Goal: Task Accomplishment & Management: Use online tool/utility

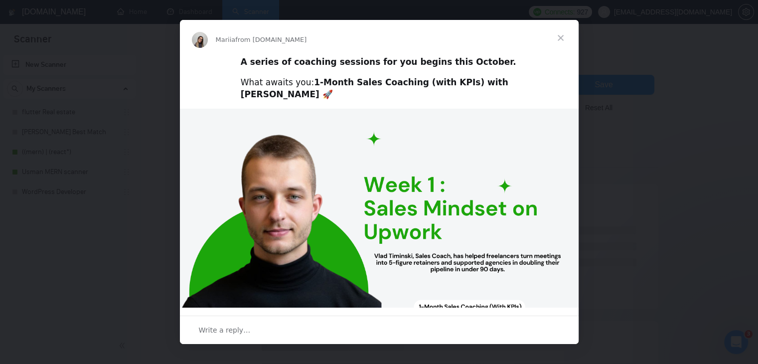
click at [560, 35] on span "Close" at bounding box center [561, 38] width 36 height 36
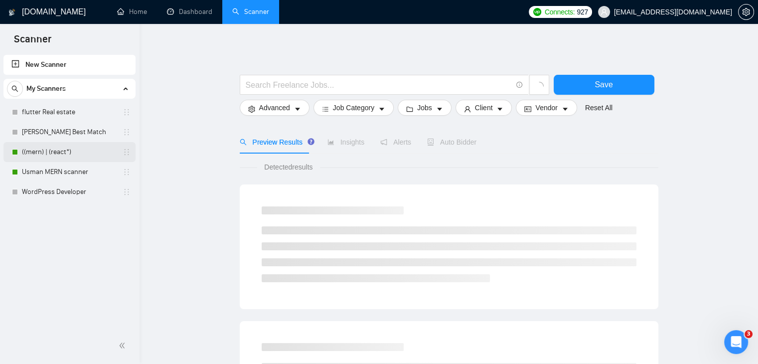
click at [47, 149] on link "((mern) | (react*)" at bounding box center [69, 152] width 95 height 20
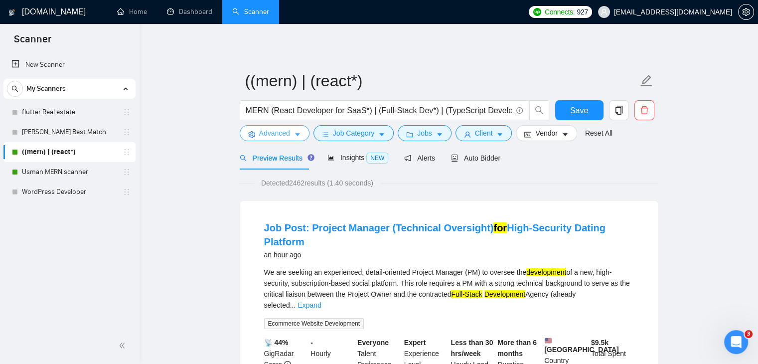
click at [287, 130] on span "Advanced" at bounding box center [274, 133] width 31 height 11
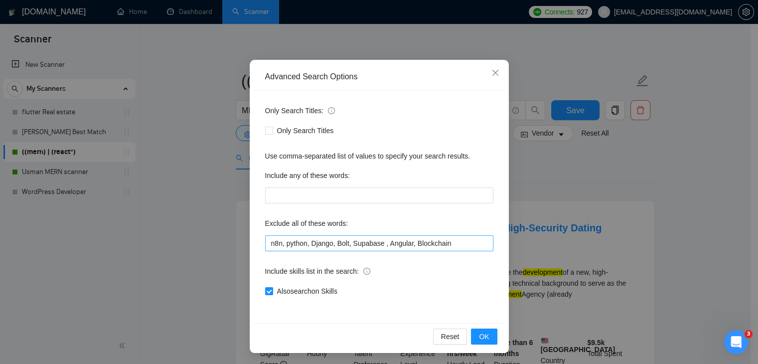
scroll to position [51, 0]
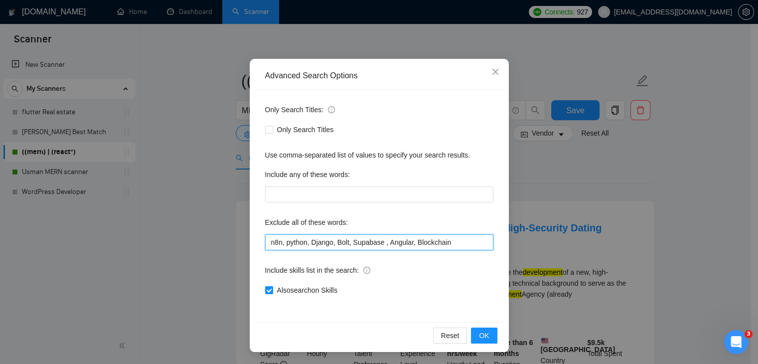
click at [456, 239] on input "n8n, python, Django, Bolt, Supabase , Angular, Blockchain" at bounding box center [379, 242] width 228 height 16
paste input "Salesforce Developer"
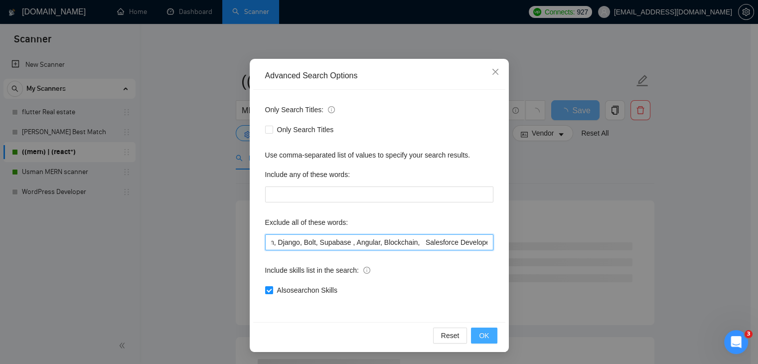
type input "n8n, python, Django, Bolt, Supabase , Angular, Blockchain, Salesforce Developer"
click at [480, 340] on button "OK" at bounding box center [484, 335] width 26 height 16
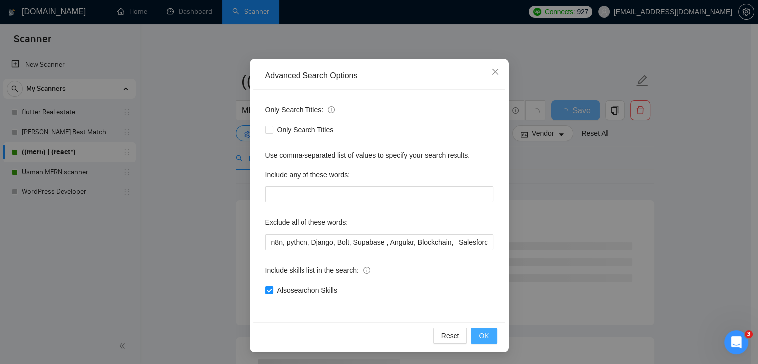
scroll to position [1, 0]
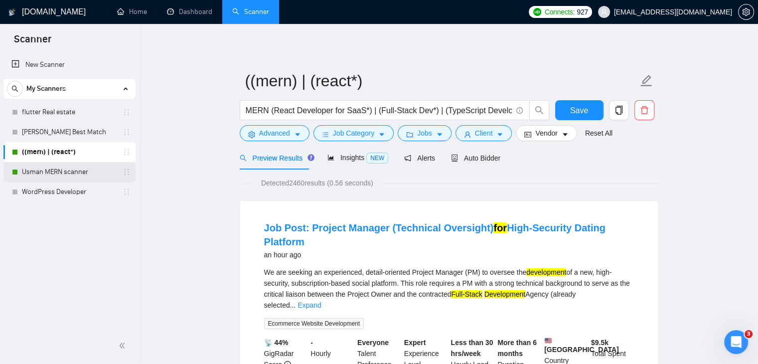
click at [38, 176] on link "Usman MERN scanner" at bounding box center [69, 172] width 95 height 20
click at [576, 116] on span "Save" at bounding box center [579, 110] width 18 height 12
click at [66, 166] on link "Usman MERN scanner" at bounding box center [69, 172] width 95 height 20
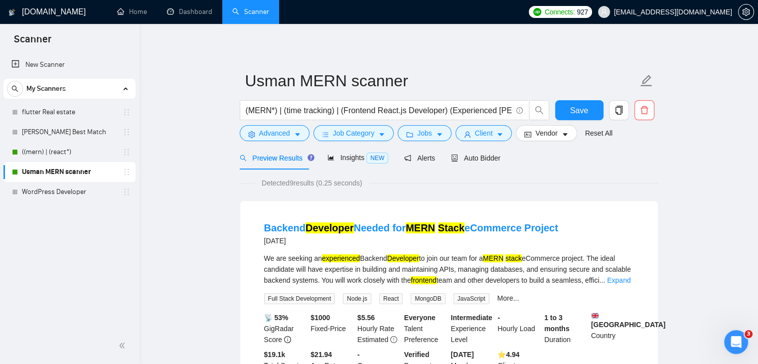
click at [293, 144] on form "Usman MERN scanner (MERN*) | (time tracking) | (Frontend React.js Developer) (E…" at bounding box center [449, 105] width 419 height 81
click at [294, 136] on icon "caret-down" at bounding box center [297, 134] width 7 height 7
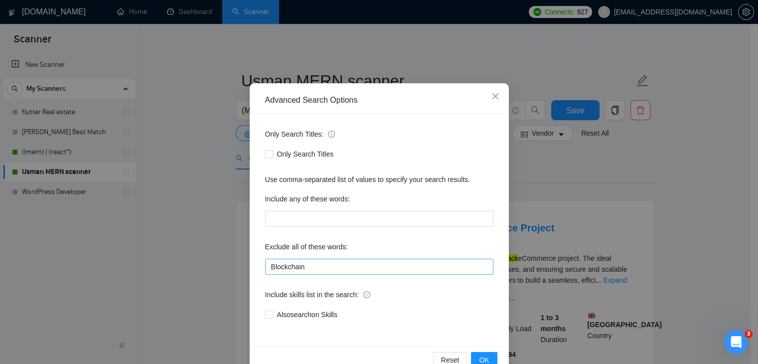
scroll to position [51, 0]
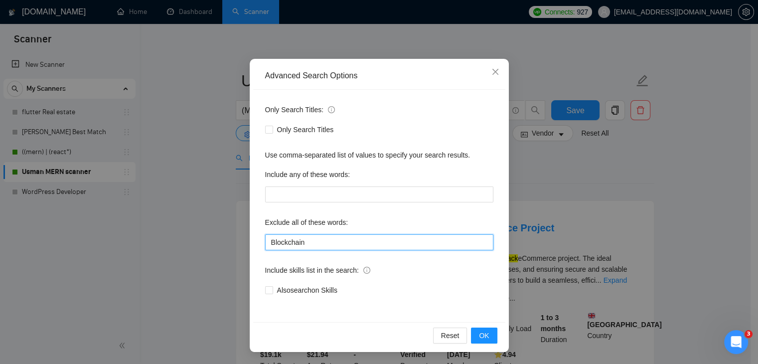
click at [361, 249] on input "Blockchain" at bounding box center [379, 242] width 228 height 16
paste input "Salesforce Developer"
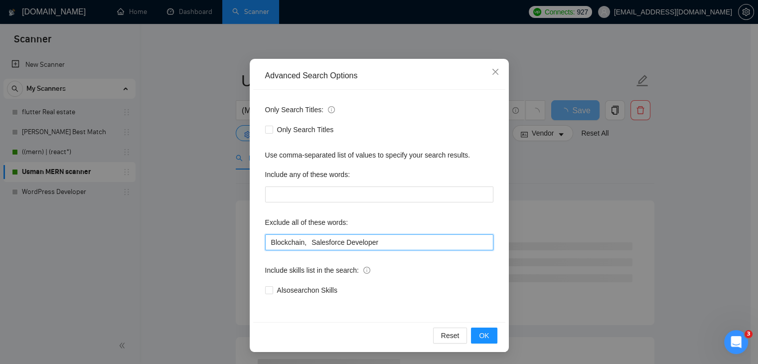
click at [307, 239] on input "Blockchain, Salesforce Developer" at bounding box center [379, 242] width 228 height 16
type input "Blockchain, Salesforce Developer"
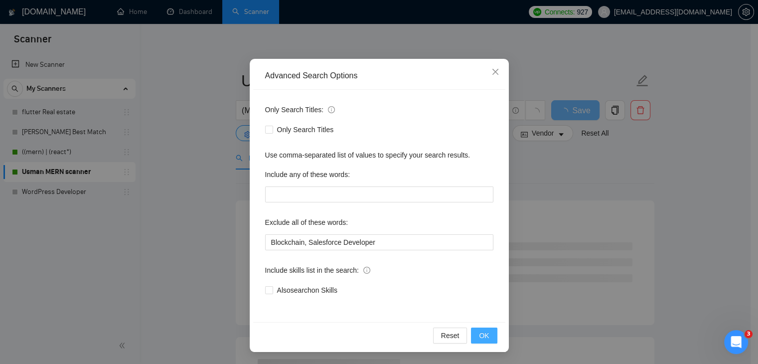
click at [479, 334] on span "OK" at bounding box center [484, 335] width 10 height 11
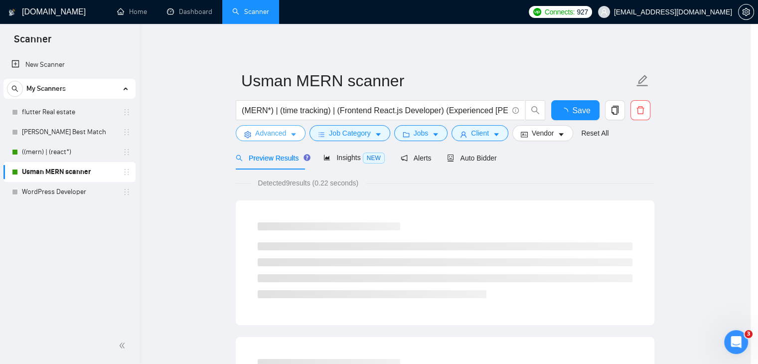
scroll to position [0, 0]
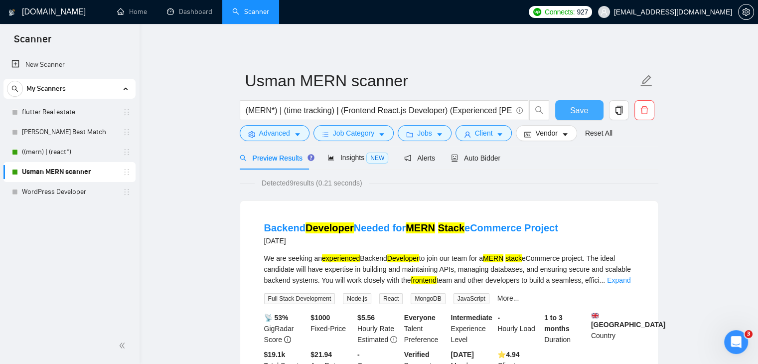
click at [577, 107] on span "Save" at bounding box center [579, 110] width 18 height 12
click at [63, 154] on link "((mern) | (react*)" at bounding box center [69, 152] width 95 height 20
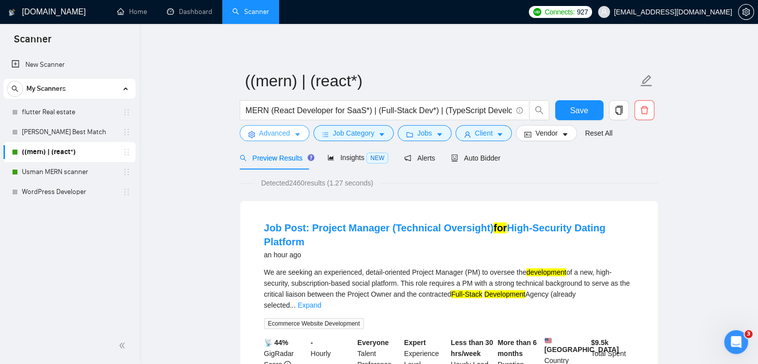
click at [289, 139] on button "Advanced" at bounding box center [275, 133] width 70 height 16
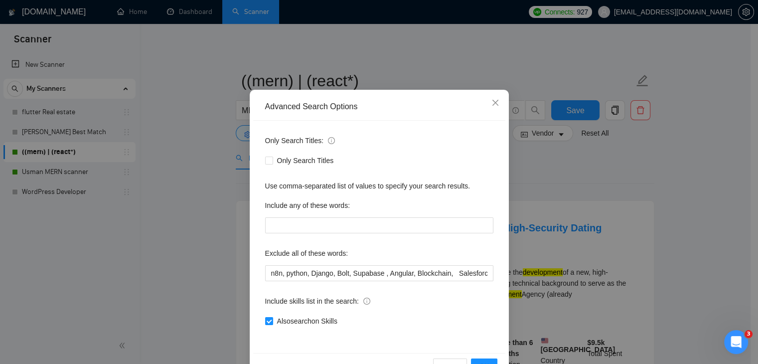
scroll to position [50, 0]
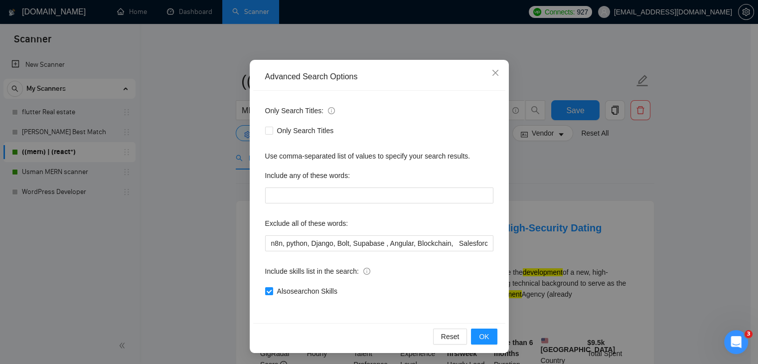
click at [462, 251] on div "Only Search Titles: Only Search Titles Use comma-separated list of values to sp…" at bounding box center [379, 207] width 252 height 232
click at [449, 245] on input "n8n, python, Django, Bolt, Supabase , Angular, Blockchain, Salesforce Developer" at bounding box center [379, 243] width 228 height 16
click at [480, 243] on input "n8n, python, Django, Bolt, Supabase , Angular, Blockchain, Salesforce Developer," at bounding box center [379, 243] width 228 height 16
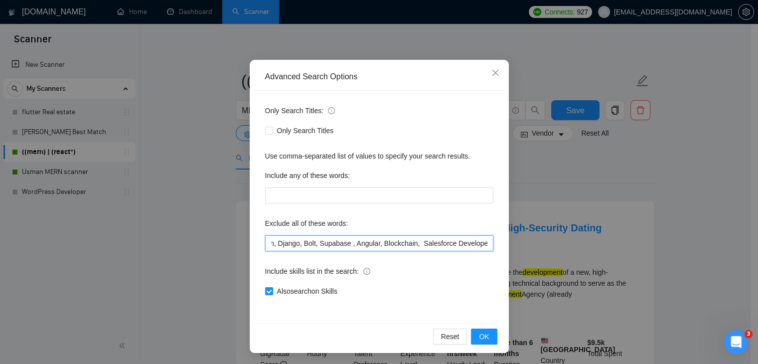
click at [480, 243] on input "n8n, python, Django, Bolt, Supabase , Angular, Blockchain, Salesforce Developer," at bounding box center [379, 243] width 228 height 16
click at [486, 245] on input "n8n, python, Django, Bolt, Supabase , Angular, Blockchain, Salesforce Developer," at bounding box center [379, 243] width 228 height 16
paste input "Dating Platform"
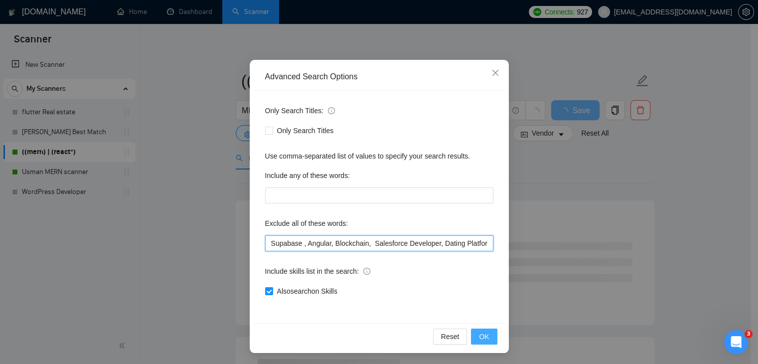
type input "n8n, python, Django, Bolt, Supabase , Angular, Blockchain, Salesforce Developer…"
click at [479, 336] on span "OK" at bounding box center [484, 336] width 10 height 11
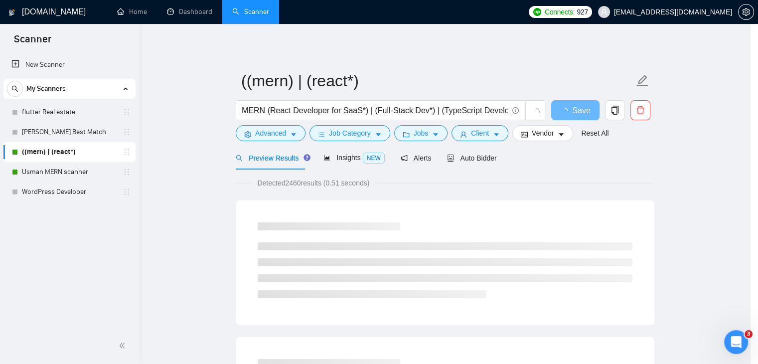
scroll to position [1, 0]
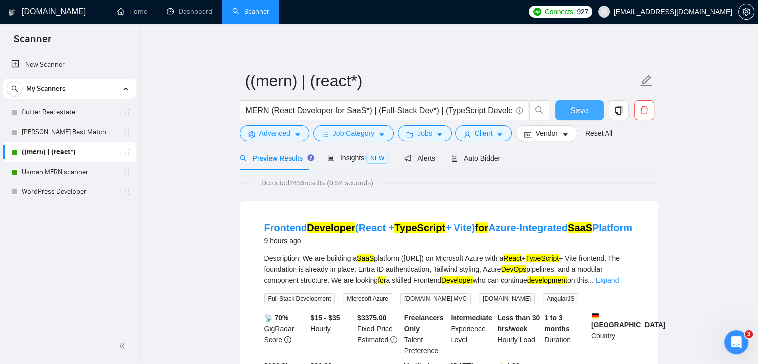
click at [570, 111] on button "Save" at bounding box center [579, 110] width 48 height 20
click at [65, 177] on link "Usman MERN scanner" at bounding box center [69, 172] width 95 height 20
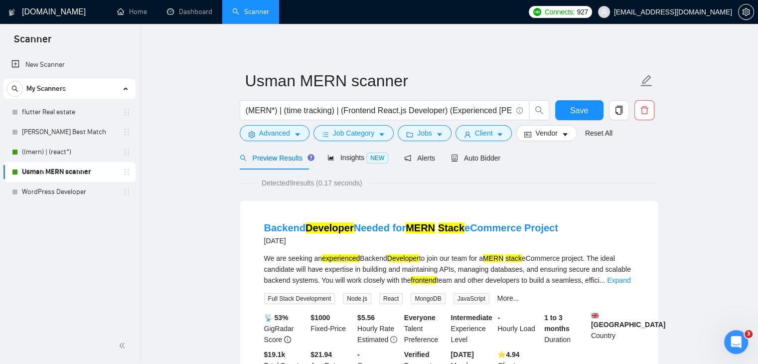
click at [293, 158] on span "Preview Results" at bounding box center [276, 158] width 72 height 8
click at [282, 140] on button "Advanced" at bounding box center [275, 133] width 70 height 16
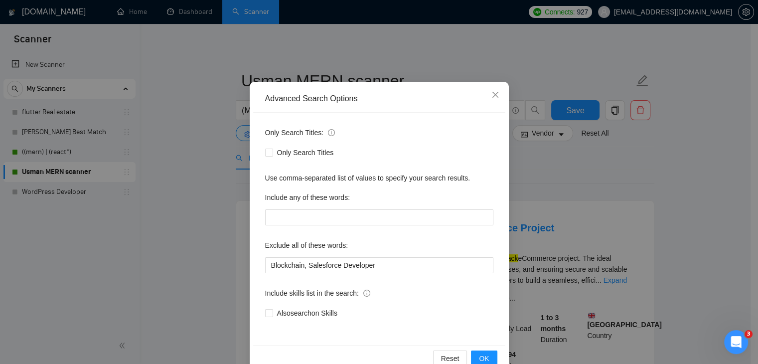
scroll to position [51, 0]
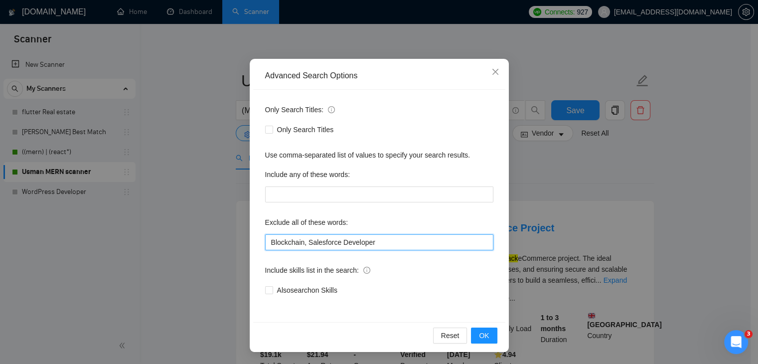
click at [380, 247] on input "Blockchain, Salesforce Developer" at bounding box center [379, 242] width 228 height 16
paste input "Dating Platform"
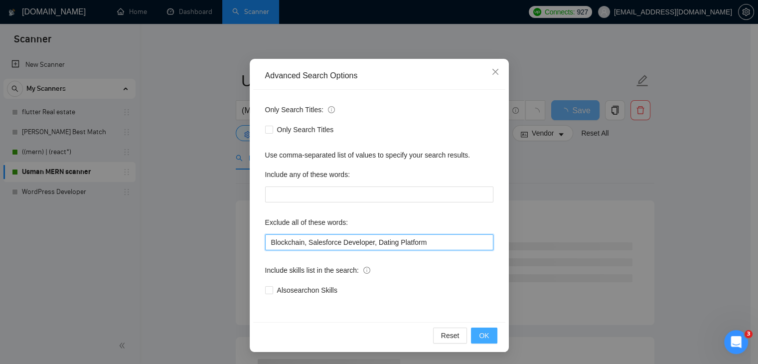
type input "Blockchain, Salesforce Developer, Dating Platform"
click at [480, 338] on span "OK" at bounding box center [484, 335] width 10 height 11
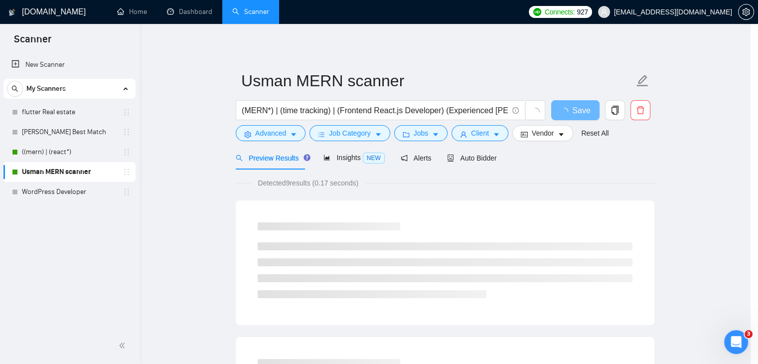
scroll to position [1, 0]
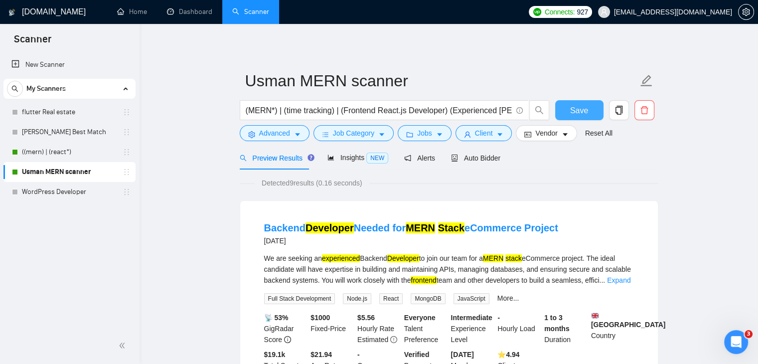
drag, startPoint x: 584, startPoint y: 122, endPoint x: 584, endPoint y: 112, distance: 10.0
click at [584, 122] on div "Save" at bounding box center [579, 112] width 52 height 25
click at [584, 108] on span "Save" at bounding box center [579, 110] width 18 height 12
